Goal: Book appointment/travel/reservation

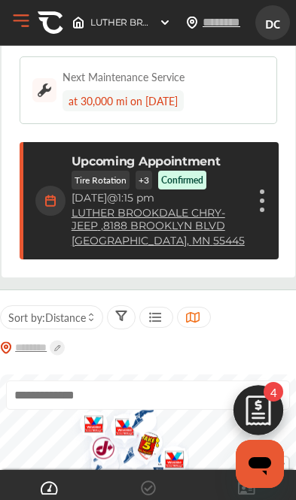
scroll to position [153, 0]
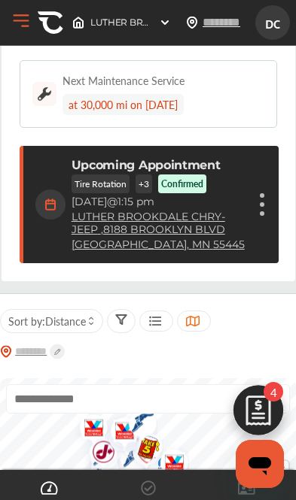
click at [259, 212] on div "Cancel appointment Modify appointment Show details" at bounding box center [261, 204] width 9 height 27
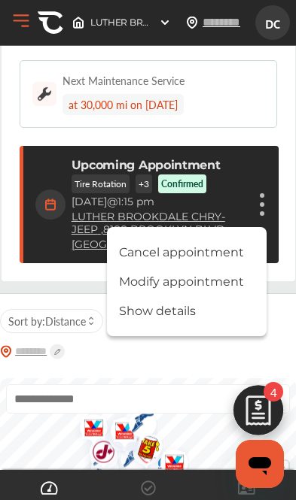
click at [219, 288] on li "Modify appointment" at bounding box center [187, 282] width 160 height 26
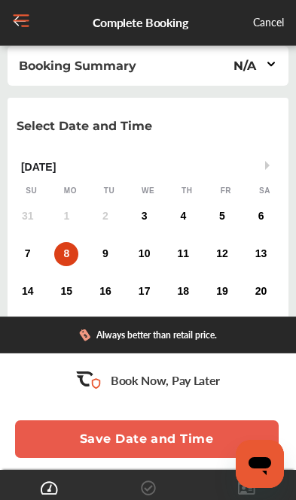
click at [150, 219] on div "3" at bounding box center [144, 217] width 24 height 24
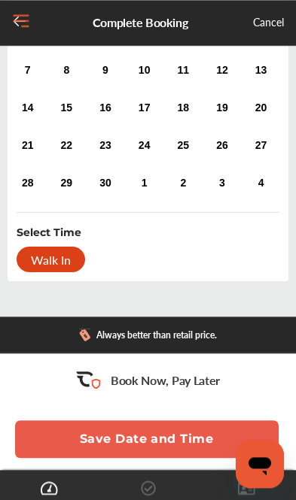
scroll to position [189, 0]
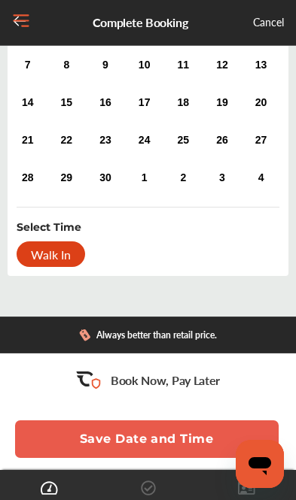
click at [59, 256] on div "Walk In" at bounding box center [51, 255] width 68 height 26
click at [52, 260] on div "Walk In" at bounding box center [51, 255] width 68 height 26
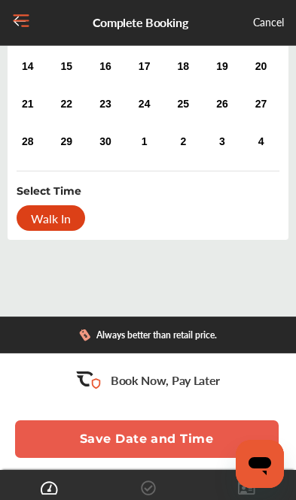
scroll to position [226, 0]
click at [52, 226] on div "Walk In" at bounding box center [51, 218] width 68 height 26
click at [199, 457] on button "Save Date and Time" at bounding box center [146, 440] width 263 height 38
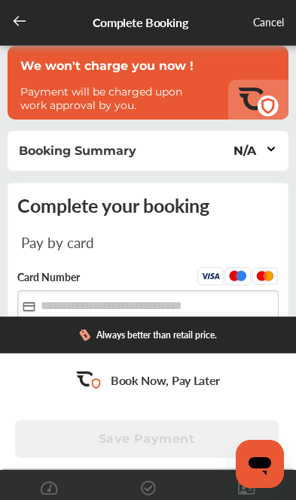
click at [269, 150] on icon at bounding box center [271, 148] width 6 height 3
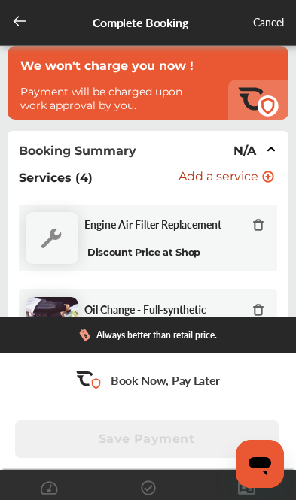
scroll to position [179, 0]
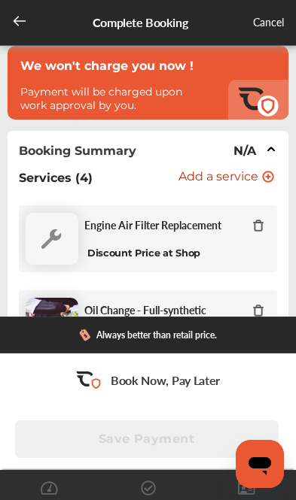
click at [29, 94] on p "Payment will be charged upon work approval by you." at bounding box center [114, 98] width 188 height 27
click at [14, 16] on icon at bounding box center [19, 21] width 15 height 15
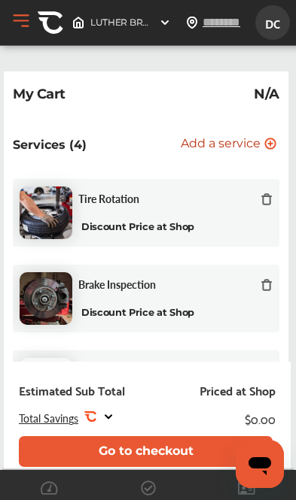
click at [32, 94] on p "My Cart" at bounding box center [39, 94] width 53 height 0
click at [29, 147] on p "Services (4)" at bounding box center [50, 145] width 74 height 14
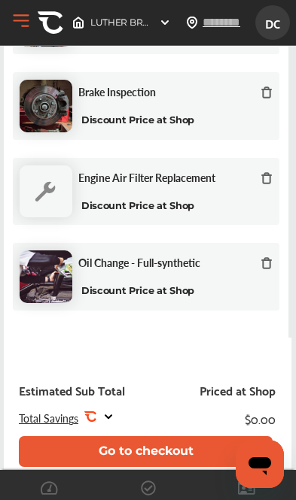
scroll to position [96, 0]
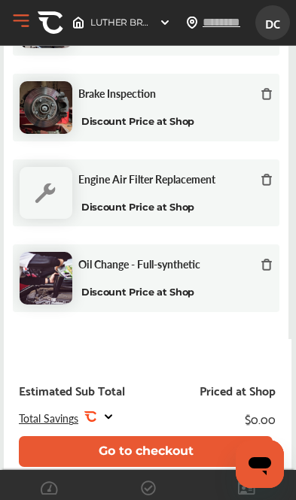
click at [266, 14] on icon at bounding box center [266, 8] width 12 height 12
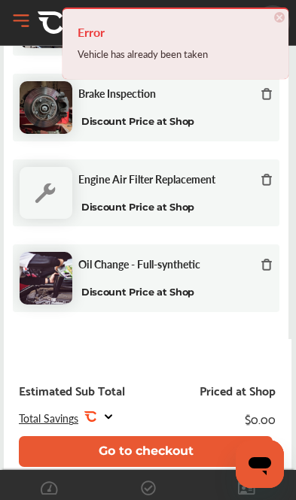
click at [270, 104] on div at bounding box center [266, 95] width 12 height 17
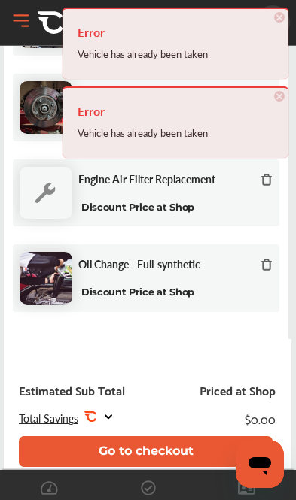
click at [178, 451] on button "Go to checkout" at bounding box center [146, 451] width 254 height 31
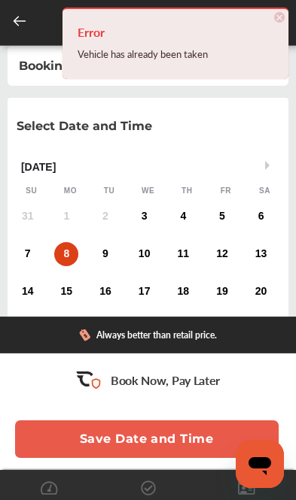
click at [147, 215] on div "3" at bounding box center [144, 217] width 24 height 24
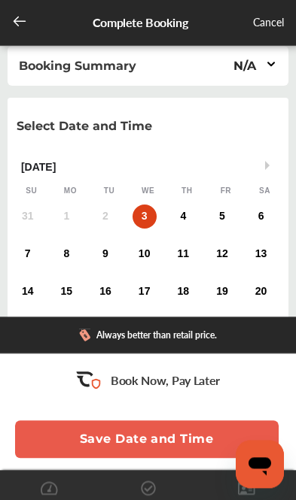
scroll to position [153, 0]
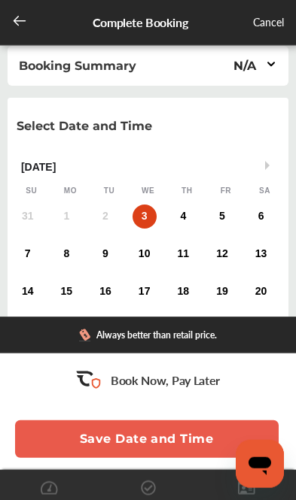
click at [55, 430] on div "Walk In" at bounding box center [51, 443] width 68 height 26
click at [67, 430] on div "Walk In" at bounding box center [51, 443] width 68 height 26
click at [267, 23] on div "Cancel" at bounding box center [268, 23] width 31 height 19
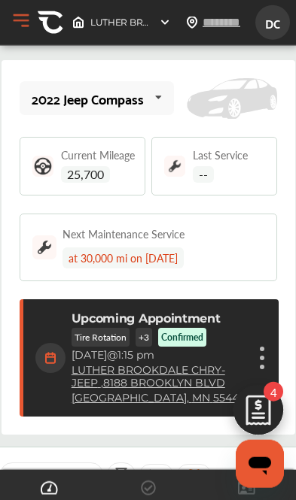
scroll to position [259, 0]
click at [263, 354] on div "Cancel appointment Modify appointment Show details" at bounding box center [261, 358] width 9 height 27
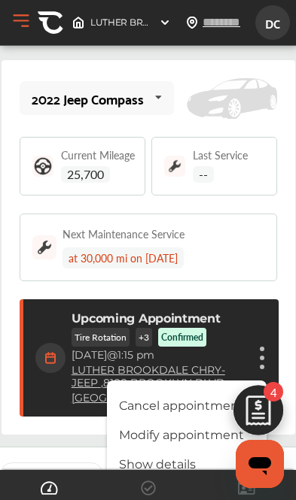
click at [209, 407] on li "Cancel appointment" at bounding box center [187, 406] width 160 height 26
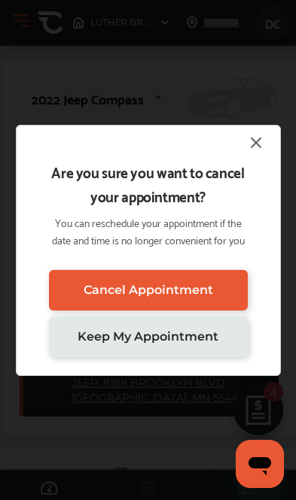
click at [212, 297] on span "Cancel Appointment" at bounding box center [148, 290] width 129 height 14
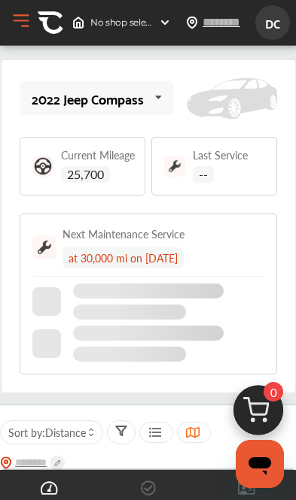
scroll to position [55, 0]
